Goal: Task Accomplishment & Management: Complete application form

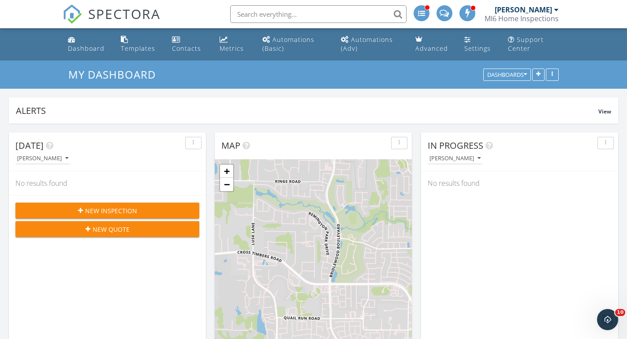
click at [399, 15] on input "text" at bounding box center [318, 14] width 176 height 18
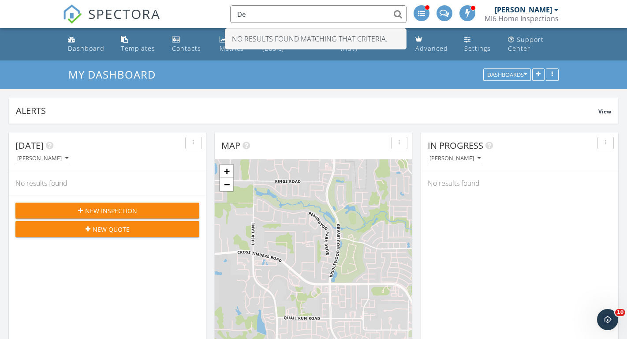
type input "D"
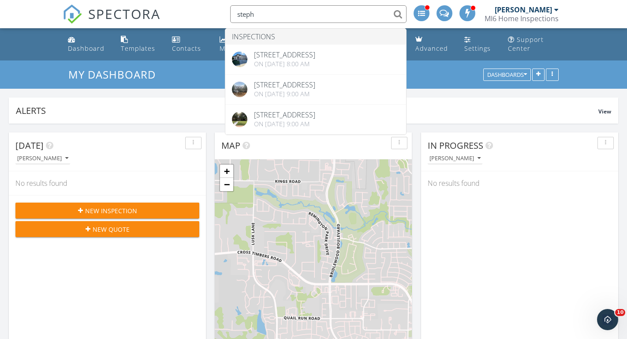
type input "Steph"
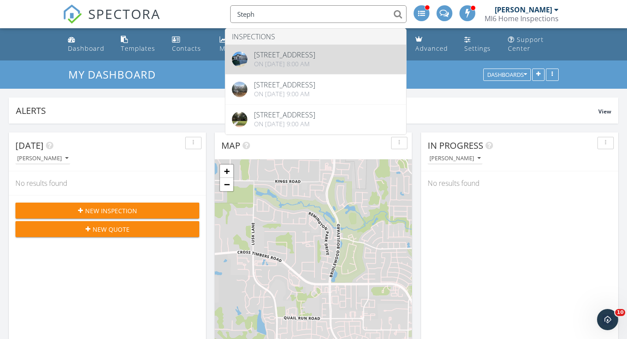
drag, startPoint x: 399, startPoint y: 15, endPoint x: 305, endPoint y: 62, distance: 104.9
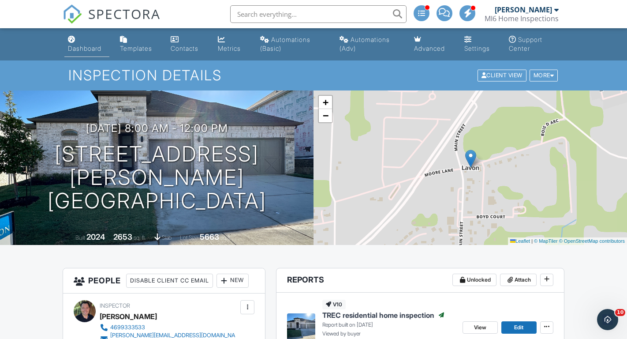
click at [90, 49] on div "Dashboard" at bounding box center [85, 48] width 34 height 7
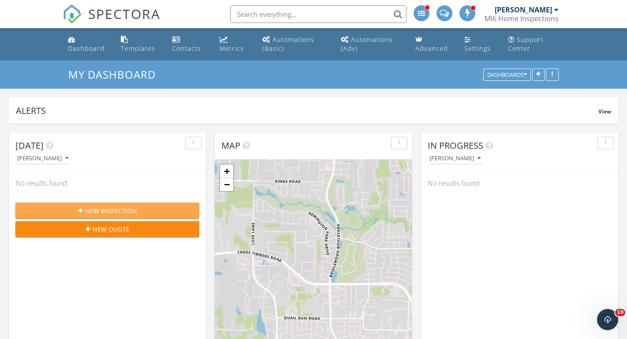
click at [125, 210] on span "New Inspection" at bounding box center [111, 210] width 52 height 9
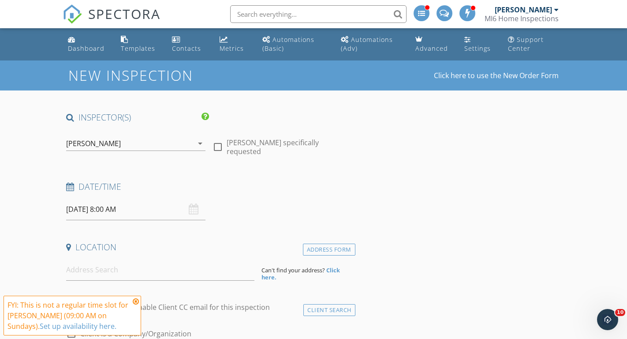
click at [95, 209] on input "[DATE] 8:00 AM" at bounding box center [135, 209] width 139 height 22
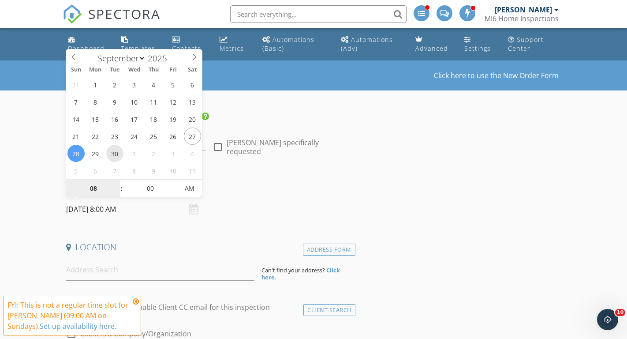
type input "[DATE] 8:00 AM"
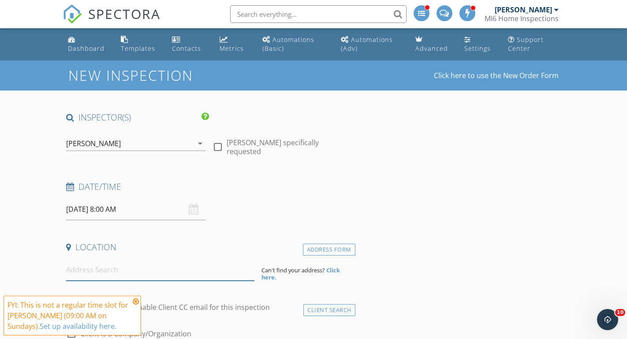
click at [93, 267] on input at bounding box center [160, 270] width 188 height 22
click at [136, 303] on icon at bounding box center [136, 301] width 6 height 7
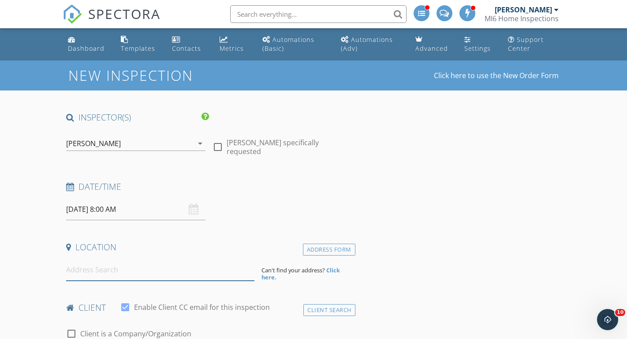
click at [75, 271] on input at bounding box center [160, 270] width 188 height 22
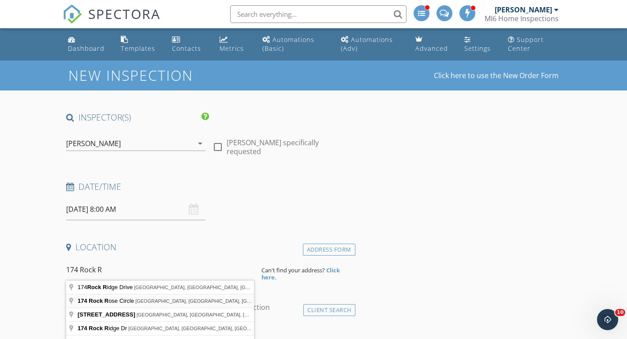
type input "[STREET_ADDRESS]"
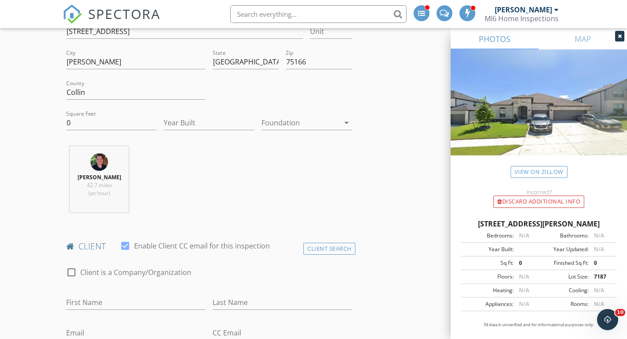
scroll to position [243, 0]
type input "Stephanie"
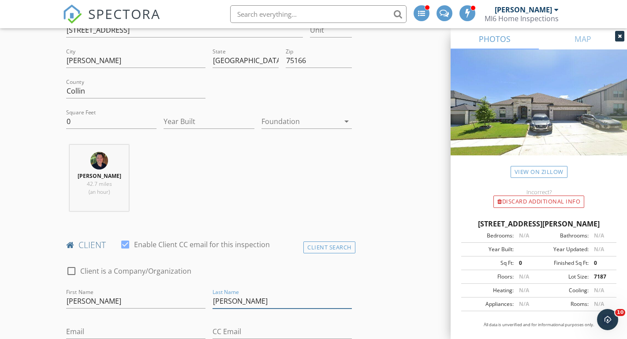
type input "Johnson"
click at [142, 330] on input "im2busy4email@yaho0.com" at bounding box center [135, 331] width 139 height 15
type input "[EMAIL_ADDRESS][DOMAIN_NAME]"
click at [265, 326] on input "CC Email" at bounding box center [282, 331] width 139 height 15
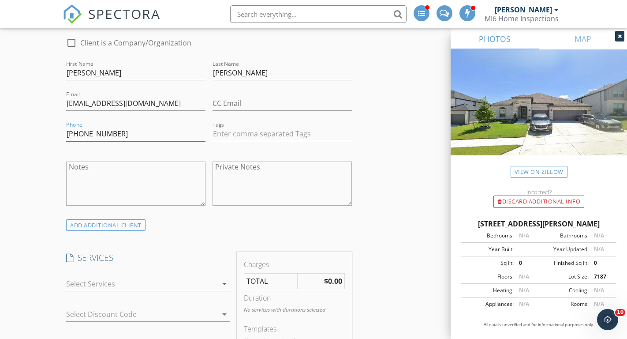
scroll to position [475, 0]
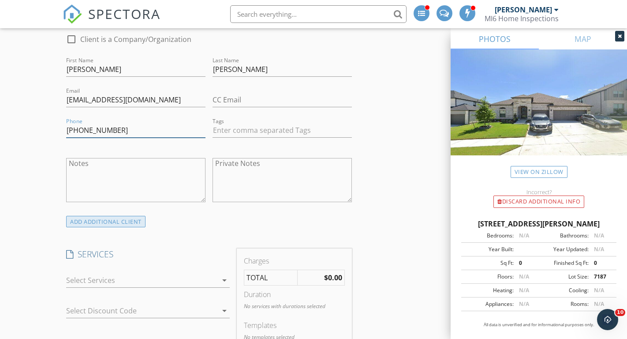
type input "903-821-4664"
click at [101, 218] on div "ADD ADDITIONAL client" at bounding box center [105, 222] width 79 height 12
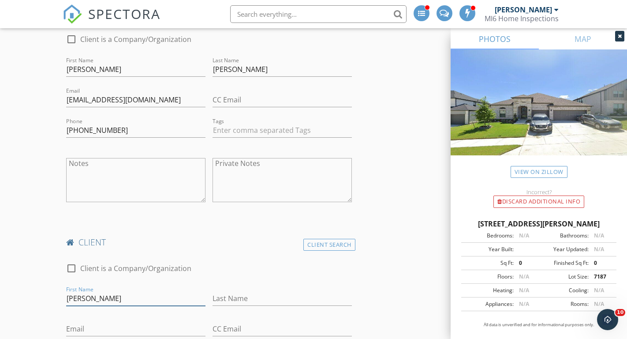
type input "Derek"
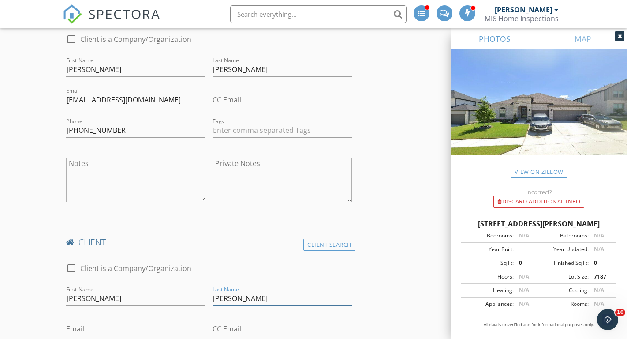
type input "Johnson"
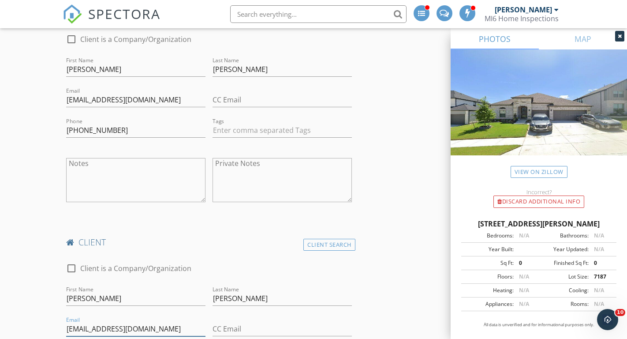
type input "derekvj1969@icloud.com"
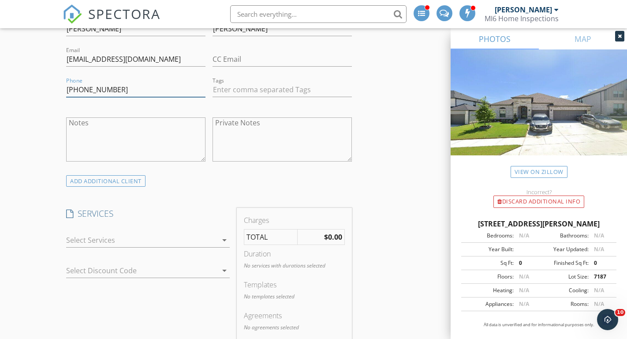
scroll to position [757, 0]
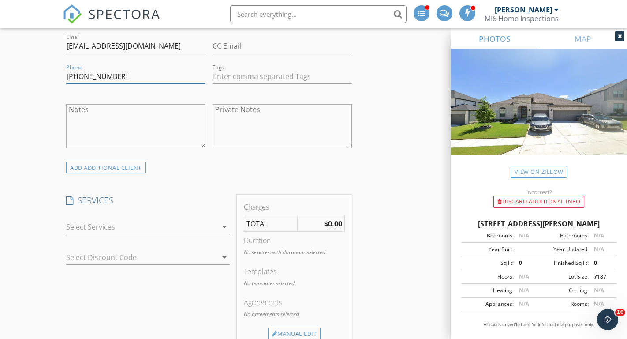
type input "469-969-5290"
click at [226, 225] on icon "arrow_drop_down" at bounding box center [224, 226] width 11 height 11
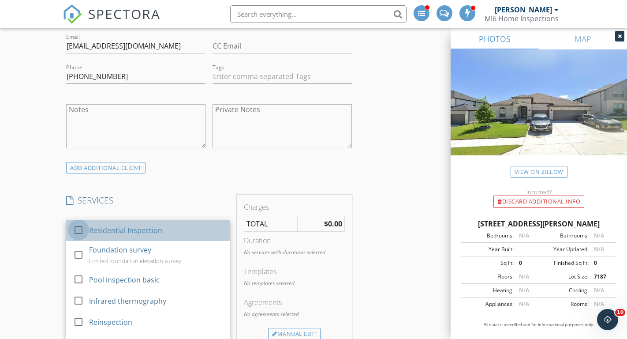
click at [82, 226] on div at bounding box center [78, 229] width 15 height 15
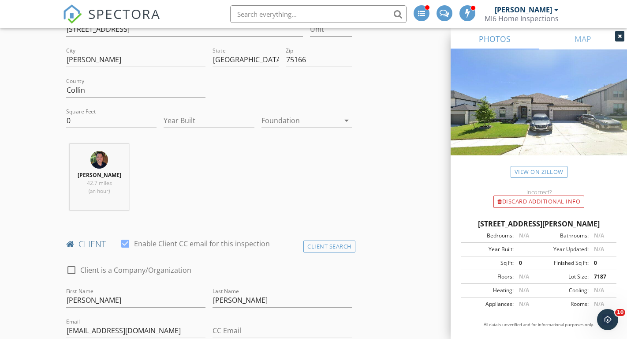
scroll to position [241, 0]
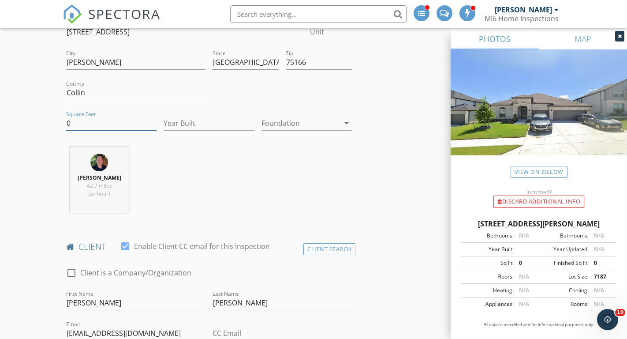
drag, startPoint x: 72, startPoint y: 124, endPoint x: 66, endPoint y: 123, distance: 6.7
click at [66, 123] on div "Square Feet 0" at bounding box center [111, 124] width 97 height 30
type input "2653"
type input "1"
click at [251, 120] on input "1" at bounding box center [209, 123] width 90 height 15
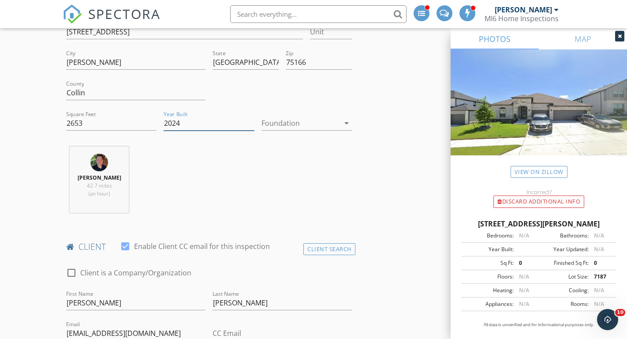
type input "2024"
click at [346, 123] on icon "arrow_drop_down" at bounding box center [346, 123] width 11 height 11
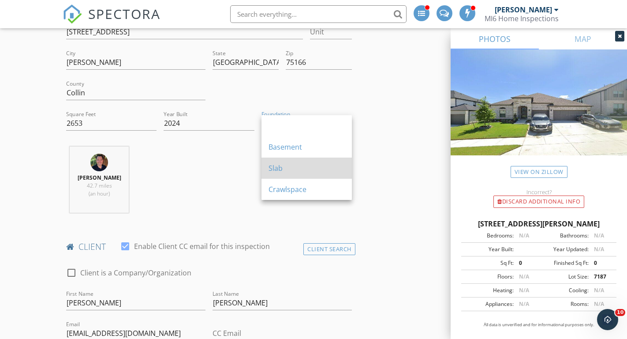
click at [281, 170] on div "Slab" at bounding box center [307, 168] width 76 height 11
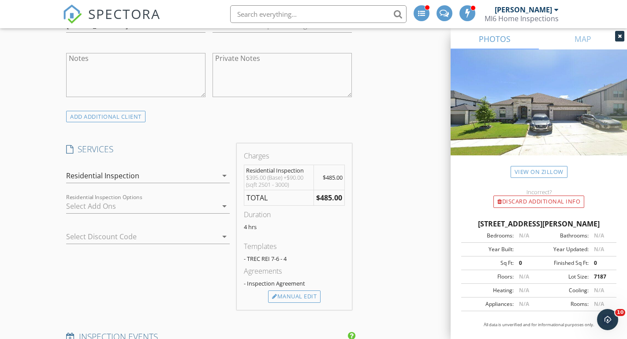
scroll to position [814, 0]
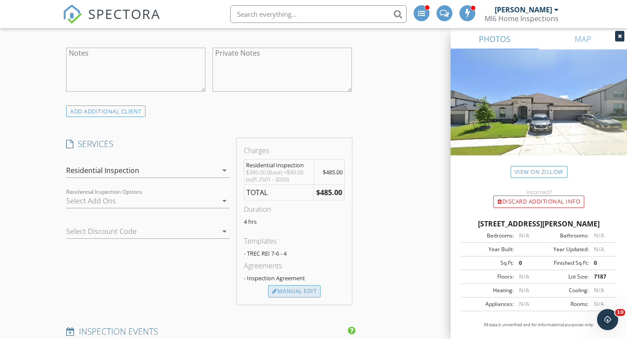
click at [296, 288] on div "Manual Edit" at bounding box center [294, 291] width 52 height 12
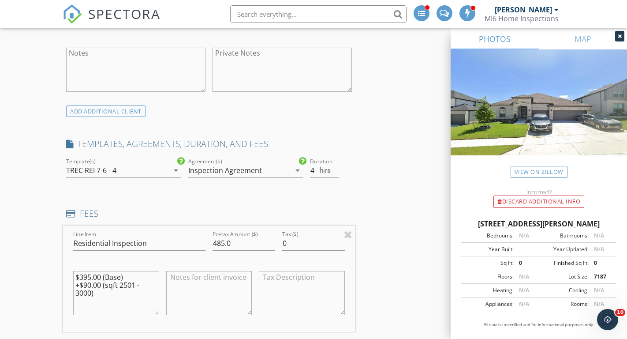
drag, startPoint x: 74, startPoint y: 273, endPoint x: 100, endPoint y: 291, distance: 31.1
click at [100, 291] on textarea "$395.00 (Base) +$90.00 (sqft 2501 - 3000)" at bounding box center [116, 293] width 86 height 44
type textarea "5"
drag, startPoint x: 235, startPoint y: 240, endPoint x: 212, endPoint y: 238, distance: 22.6
click at [212, 238] on div "Pretax Amount ($) 485.0" at bounding box center [244, 244] width 70 height 30
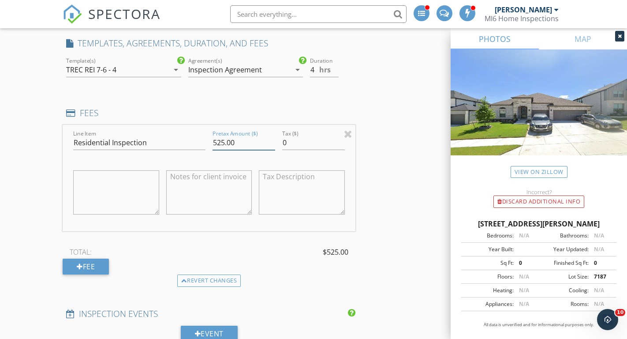
scroll to position [923, 0]
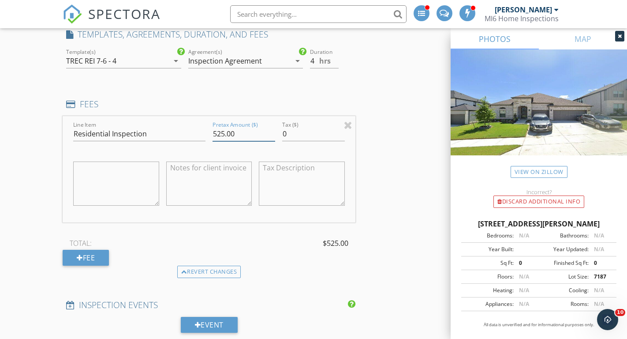
type input "525.00"
click at [282, 267] on div "Revert changes" at bounding box center [209, 272] width 293 height 12
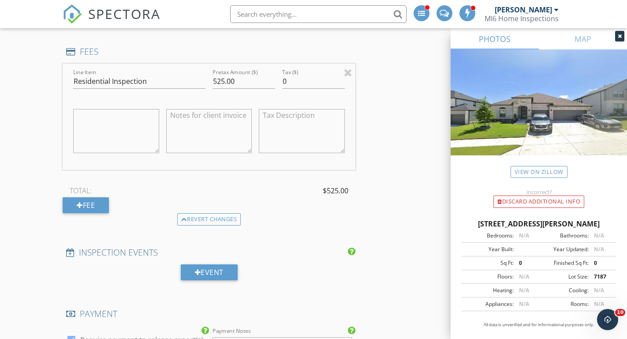
scroll to position [976, 0]
click at [88, 203] on div "Fee" at bounding box center [86, 205] width 46 height 16
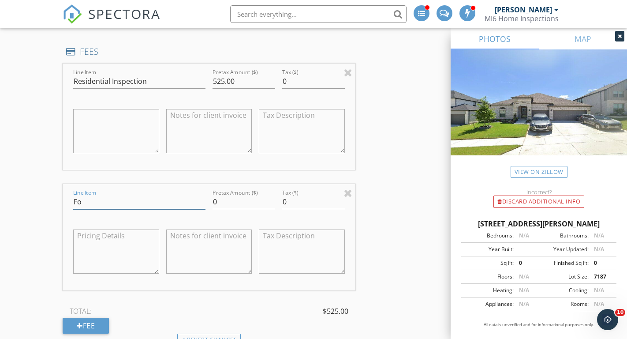
type input "F"
type input "Foundation elevation"
click at [174, 247] on textarea at bounding box center [209, 251] width 86 height 44
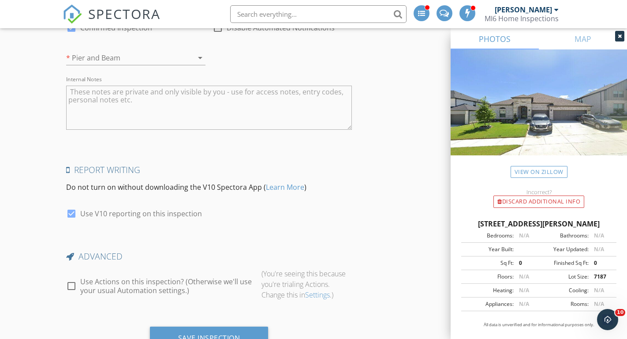
scroll to position [1826, 0]
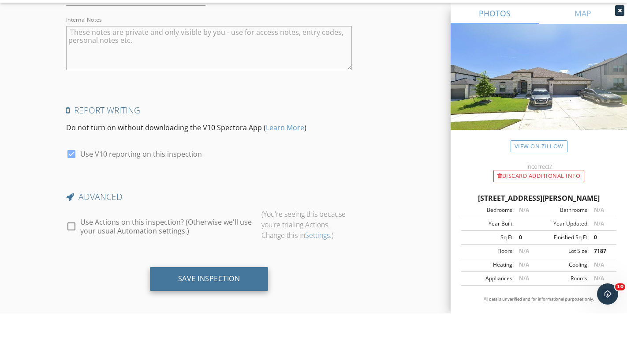
type textarea "Just to check a few measurements and confirm movement"
click at [217, 299] on div "Save Inspection" at bounding box center [209, 303] width 62 height 9
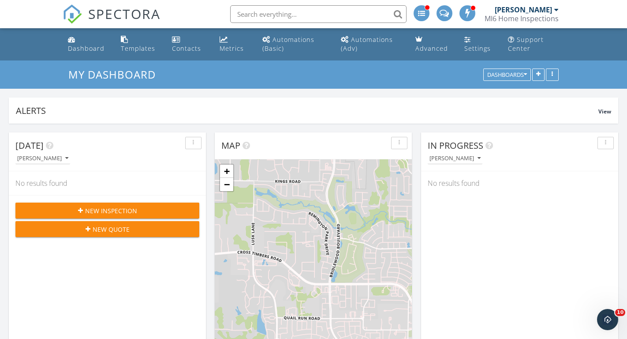
click at [262, 15] on input "text" at bounding box center [318, 14] width 176 height 18
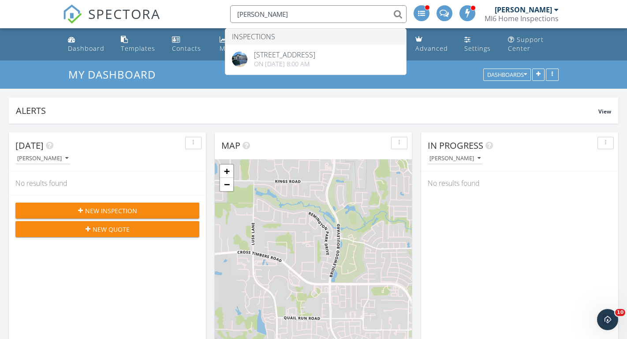
type input "[PERSON_NAME]"
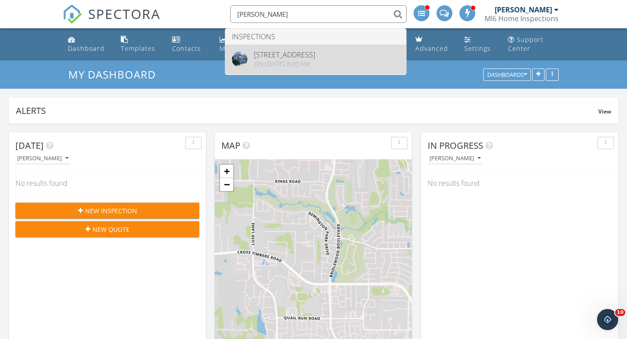
drag, startPoint x: 277, startPoint y: 22, endPoint x: 301, endPoint y: 52, distance: 39.3
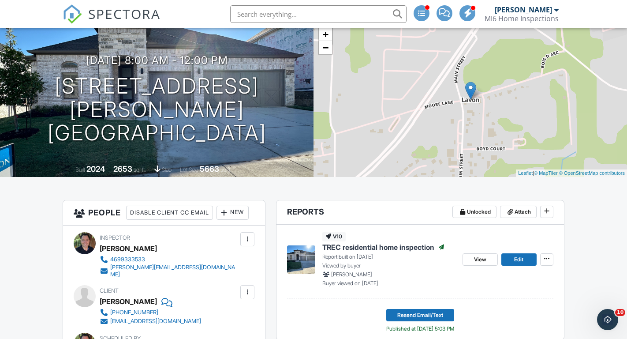
scroll to position [75, 0]
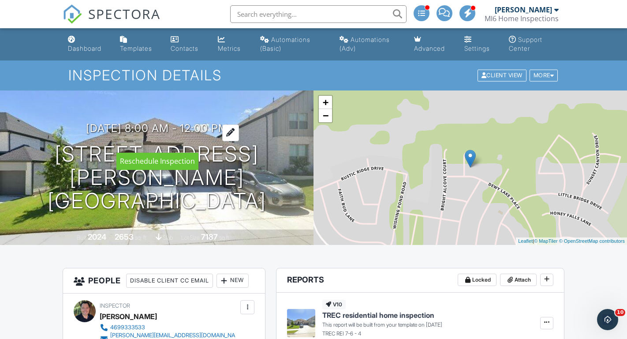
click at [214, 134] on h3 "09/30/2025 8:00 am - 12:00 pm" at bounding box center [157, 128] width 142 height 12
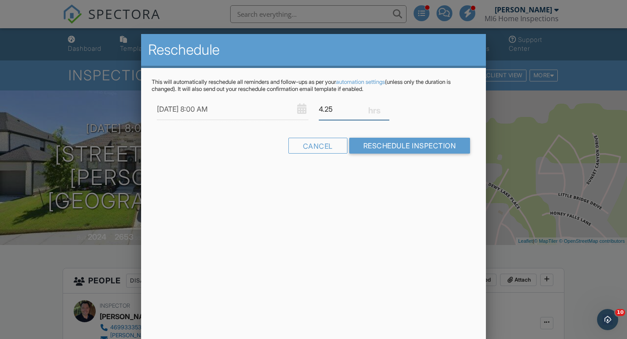
click at [386, 107] on input "4.25" at bounding box center [354, 109] width 71 height 22
click at [386, 107] on input "4.5" at bounding box center [354, 109] width 71 height 22
click at [386, 107] on input "4.75" at bounding box center [354, 109] width 71 height 22
type input "5"
click at [386, 107] on input "5" at bounding box center [354, 109] width 71 height 22
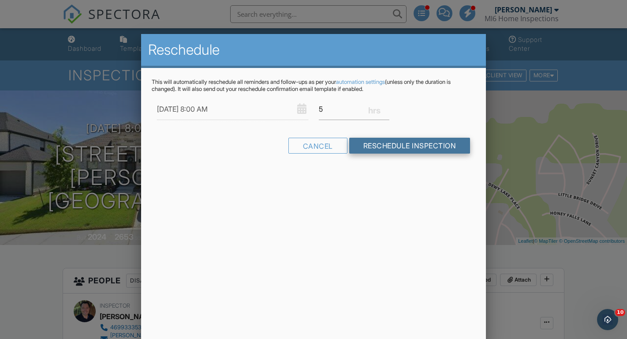
click at [389, 145] on input "Reschedule Inspection" at bounding box center [409, 146] width 121 height 16
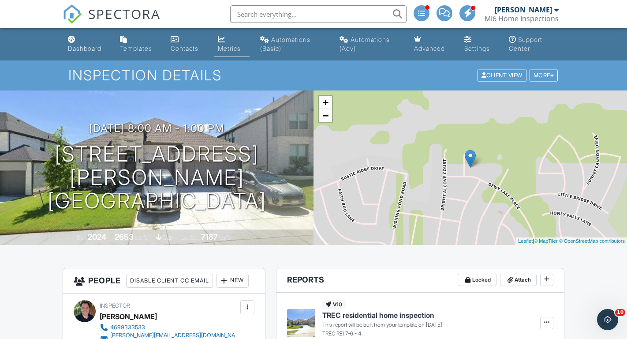
click at [227, 45] on div "Metrics" at bounding box center [229, 48] width 23 height 7
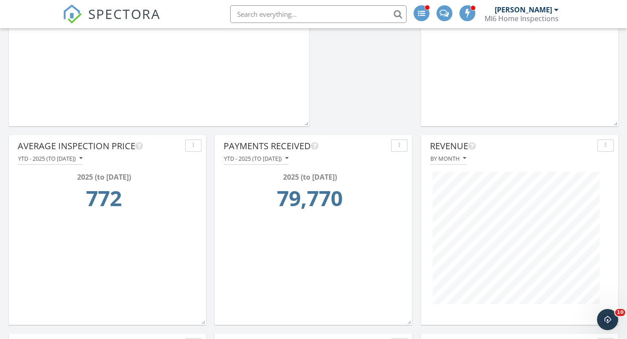
scroll to position [224, 0]
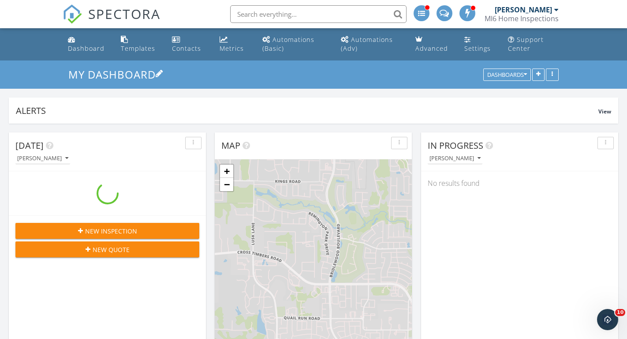
scroll to position [803, 628]
